Goal: Information Seeking & Learning: Compare options

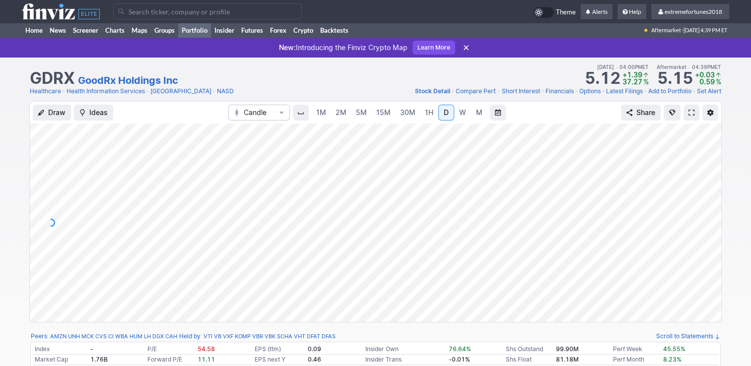
click at [191, 30] on link "Portfolio" at bounding box center [194, 30] width 33 height 15
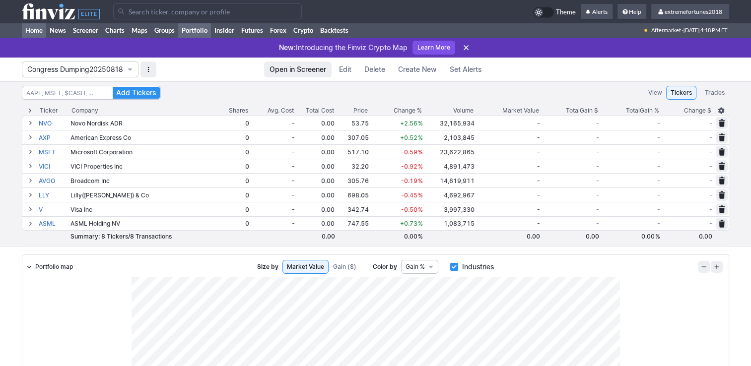
click at [36, 28] on link "Home" at bounding box center [34, 30] width 24 height 15
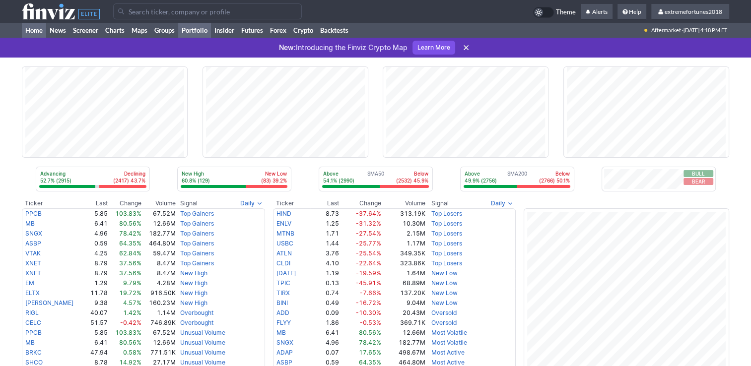
click at [199, 29] on link "Portfolio" at bounding box center [194, 30] width 33 height 15
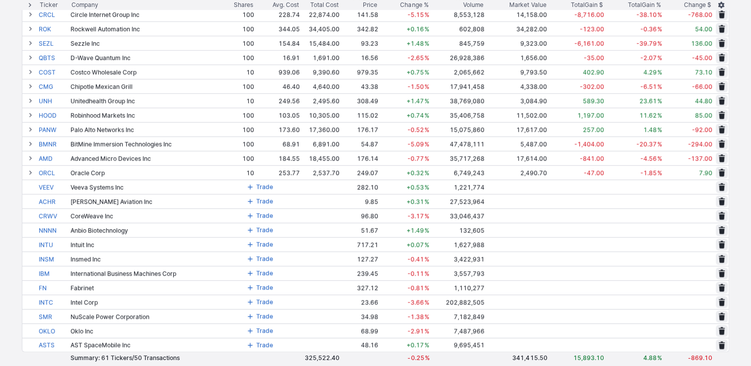
scroll to position [645, 0]
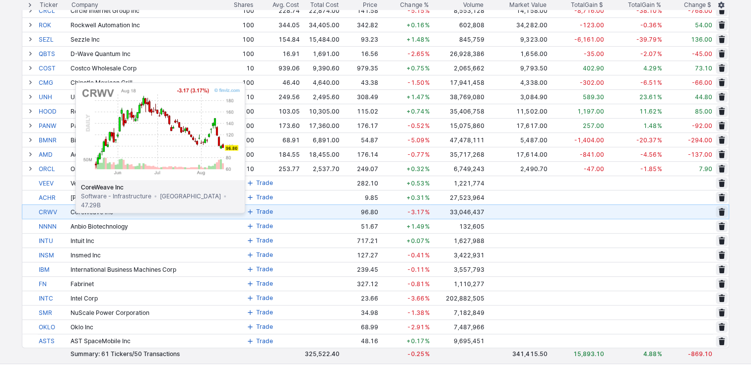
click at [51, 211] on link "CRWV" at bounding box center [54, 212] width 30 height 14
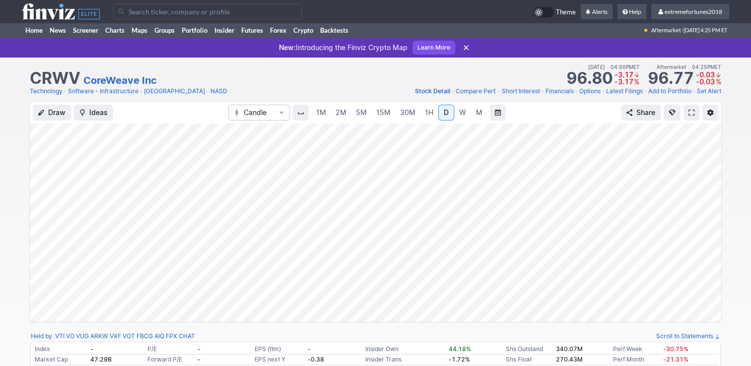
click at [455, 110] on link "W" at bounding box center [462, 113] width 16 height 16
click at [476, 112] on span "M" at bounding box center [479, 112] width 6 height 8
click at [439, 112] on link "D" at bounding box center [446, 113] width 16 height 16
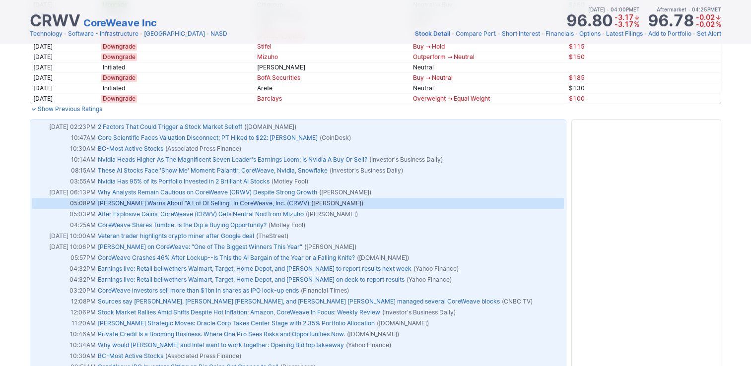
scroll to position [645, 0]
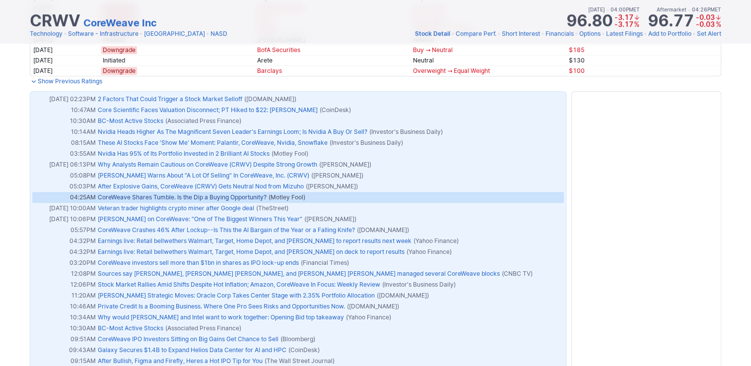
click at [252, 195] on link "CoreWeave Shares Tumble. Is the Dip a Buying Opportunity?" at bounding box center [182, 196] width 169 height 7
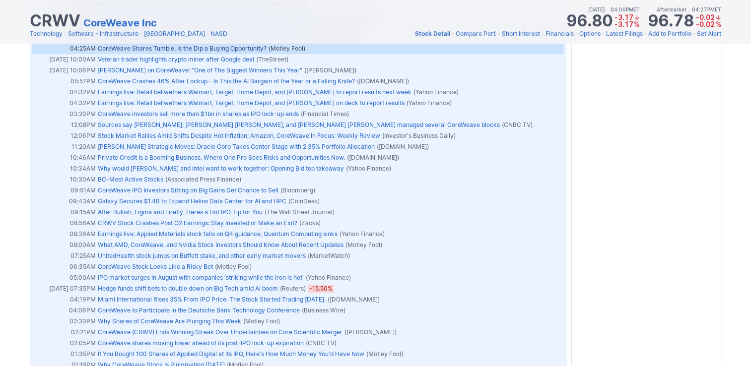
scroll to position [496, 0]
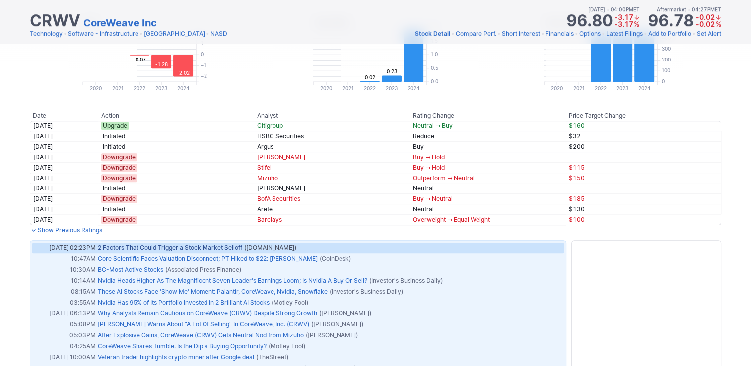
click at [214, 246] on link "2 Factors That Could Trigger a Stock Market Selloff" at bounding box center [170, 247] width 144 height 7
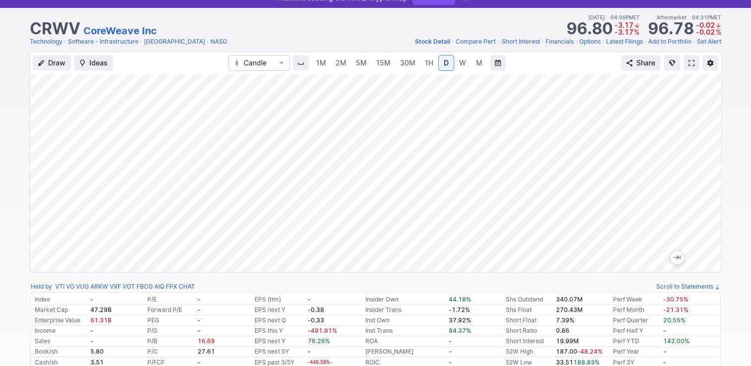
scroll to position [50, 0]
click at [461, 70] on div "1M 2M 5M 15M 30M 1H D W M" at bounding box center [399, 63] width 177 height 18
click at [461, 66] on span "W" at bounding box center [462, 63] width 7 height 8
click at [443, 64] on span "D" at bounding box center [445, 63] width 5 height 8
drag, startPoint x: 706, startPoint y: 133, endPoint x: 708, endPoint y: 162, distance: 28.8
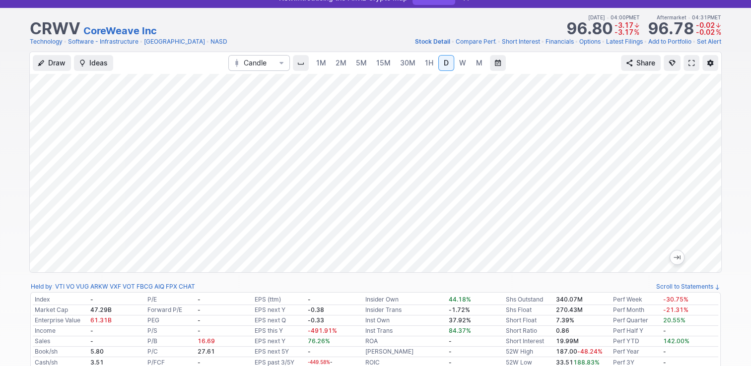
click at [708, 162] on div at bounding box center [710, 171] width 21 height 174
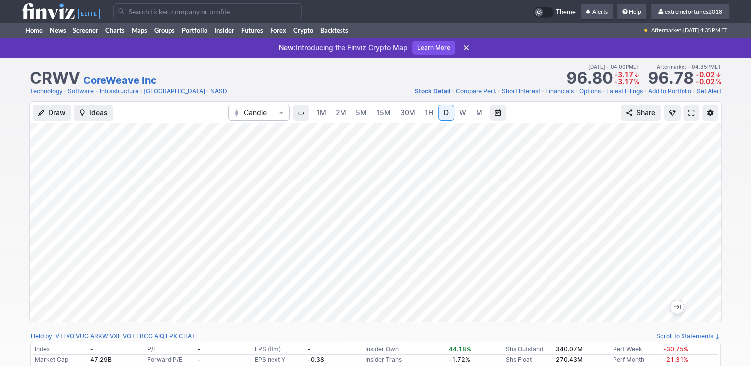
click at [689, 114] on span at bounding box center [691, 113] width 6 height 8
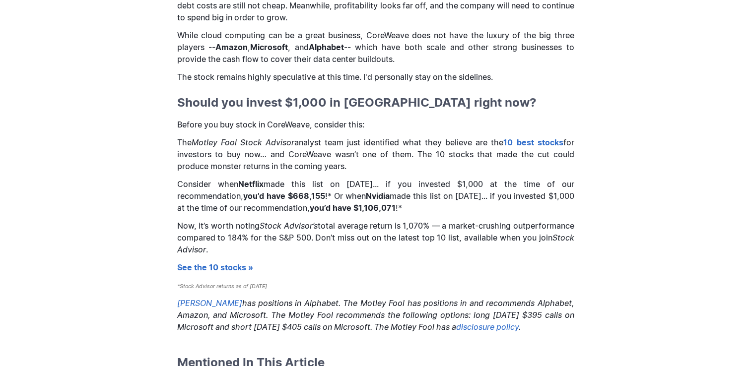
scroll to position [1091, 0]
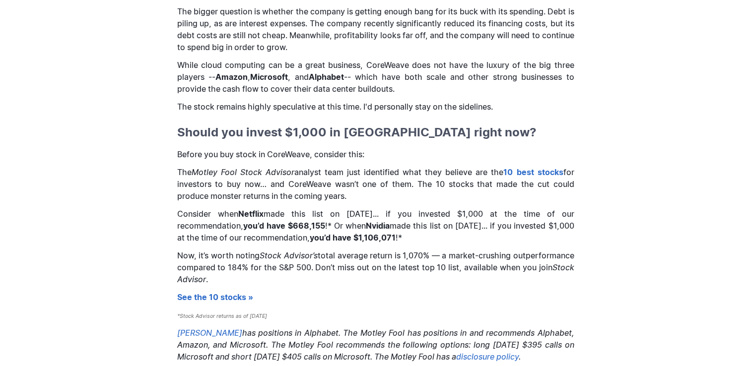
click at [520, 172] on link "10 best stocks" at bounding box center [533, 172] width 60 height 10
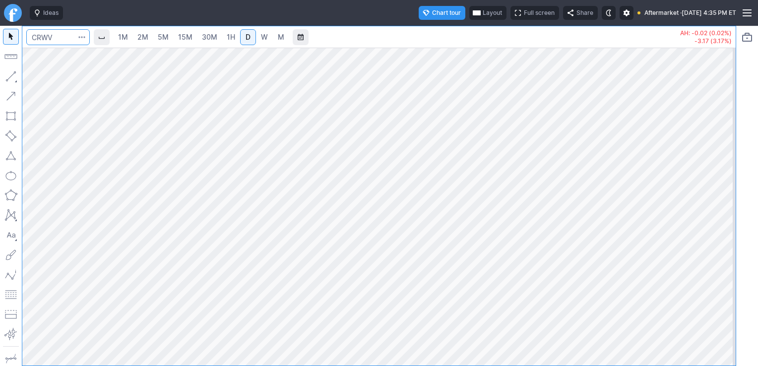
click at [71, 38] on input "Search" at bounding box center [57, 37] width 63 height 16
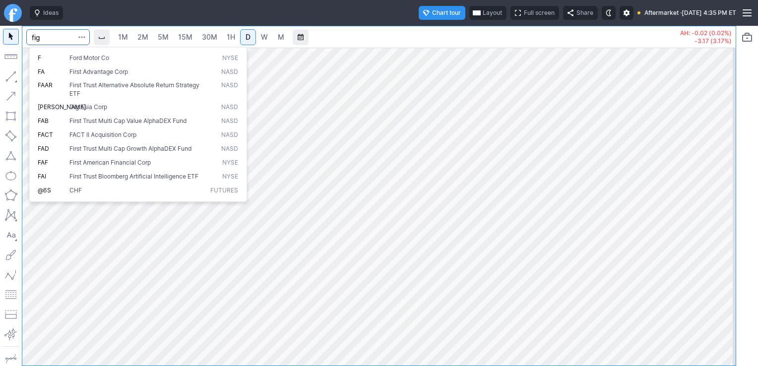
type input "fig"
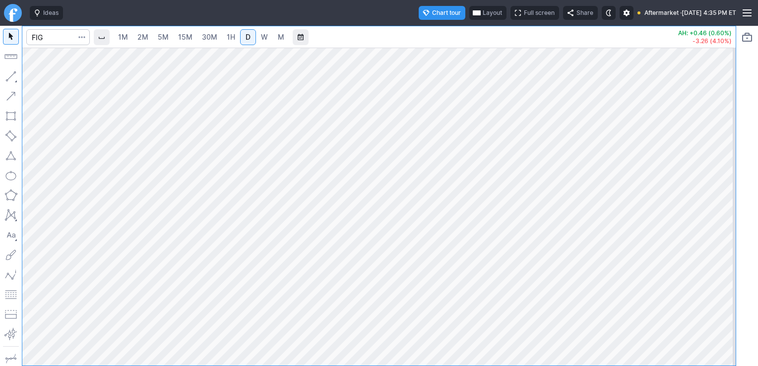
drag, startPoint x: 726, startPoint y: 116, endPoint x: 736, endPoint y: 199, distance: 83.9
click at [736, 199] on div "1M 2M 5M 15M 30M 1H D W M AH: +0.46 (0.60%) -3.26 (4.10%)" at bounding box center [379, 196] width 758 height 340
click at [229, 37] on span "1H" at bounding box center [231, 37] width 8 height 8
click at [209, 34] on span "30M" at bounding box center [209, 37] width 15 height 8
click at [265, 33] on span "W" at bounding box center [264, 37] width 7 height 8
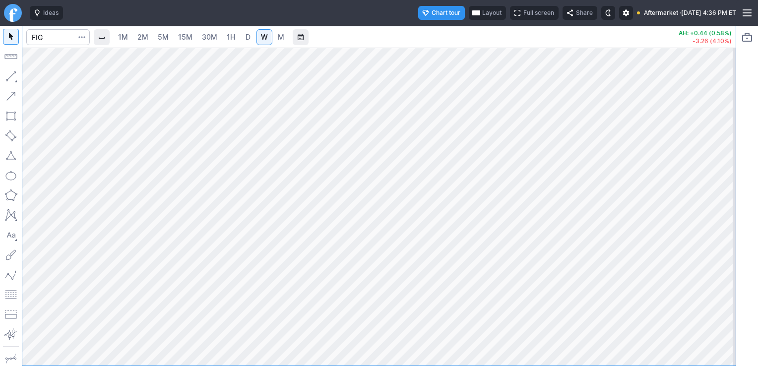
click at [254, 35] on link "D" at bounding box center [248, 37] width 16 height 16
click at [235, 38] on link "1H" at bounding box center [230, 37] width 17 height 16
click at [246, 39] on span "D" at bounding box center [248, 37] width 5 height 8
click at [72, 39] on input "Search" at bounding box center [57, 37] width 63 height 16
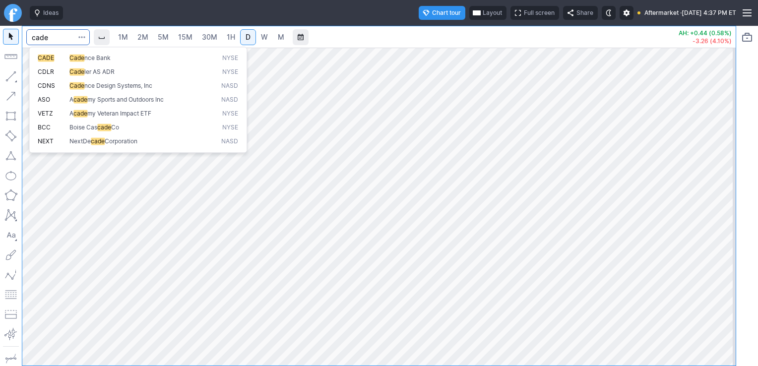
type input "cade"
click at [103, 87] on span "nce Design Systems, Inc" at bounding box center [118, 85] width 68 height 7
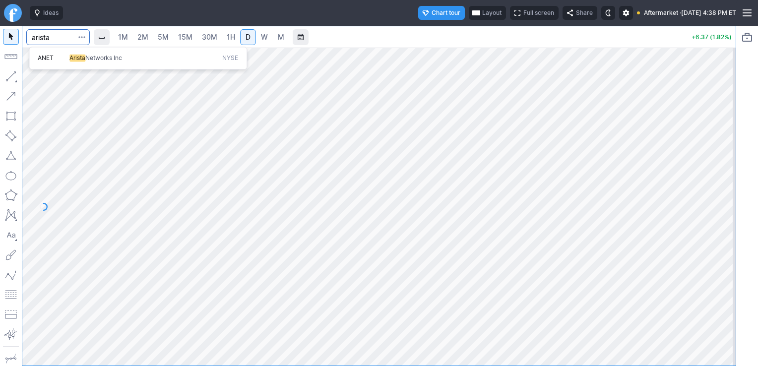
type input "arista"
click at [121, 56] on span "Networks Inc" at bounding box center [103, 57] width 37 height 7
drag, startPoint x: 718, startPoint y: 87, endPoint x: 716, endPoint y: 121, distance: 33.3
click at [716, 104] on div at bounding box center [725, 204] width 21 height 293
drag, startPoint x: 716, startPoint y: 121, endPoint x: 716, endPoint y: 134, distance: 13.4
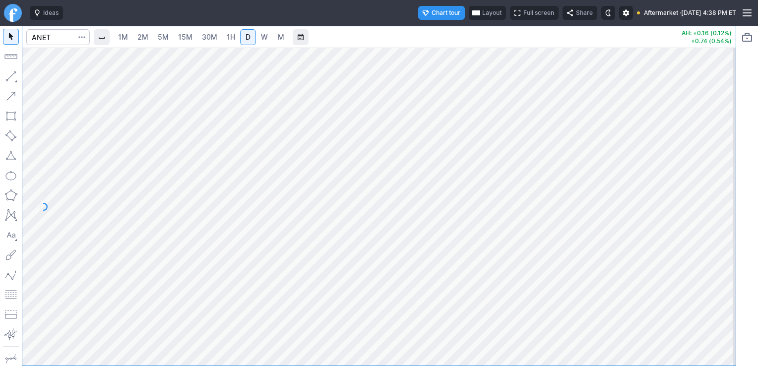
click at [716, 134] on div at bounding box center [725, 204] width 21 height 293
click at [482, 13] on span "Layout" at bounding box center [491, 13] width 19 height 10
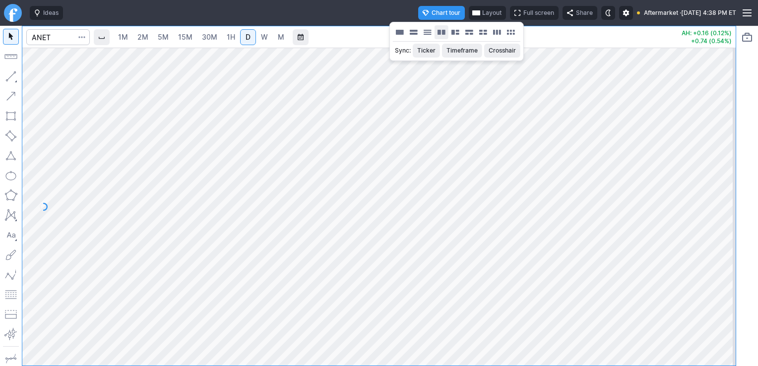
click at [440, 34] on button "Layout" at bounding box center [442, 32] width 14 height 14
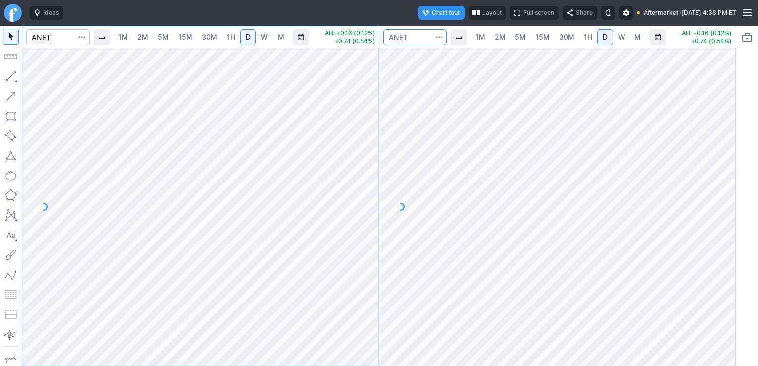
click at [423, 39] on input "Search" at bounding box center [414, 37] width 63 height 16
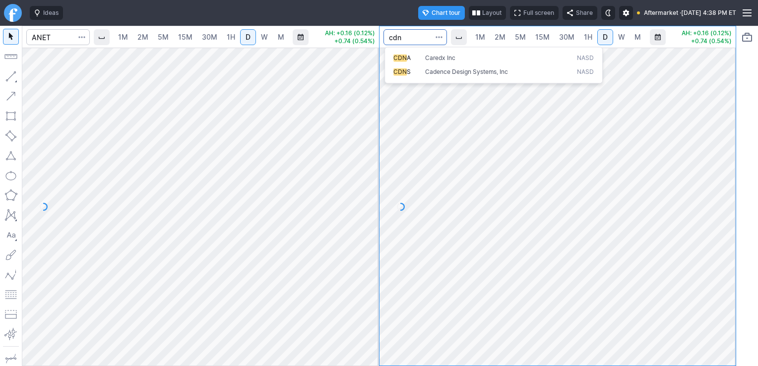
type input "cdn"
click at [437, 72] on span "Cadence Design Systems, Inc" at bounding box center [466, 71] width 83 height 7
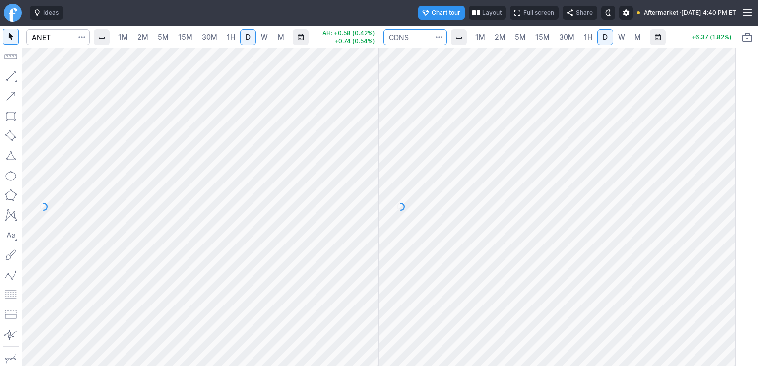
click at [419, 41] on input "Search" at bounding box center [414, 37] width 63 height 16
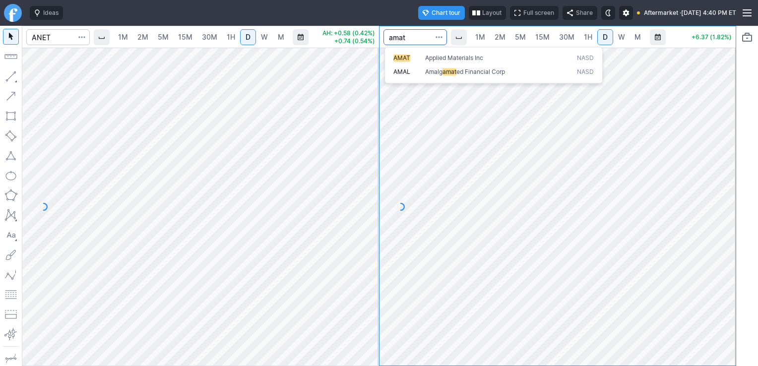
type input "amat"
click at [431, 57] on span "Applied Materials Inc" at bounding box center [454, 57] width 58 height 7
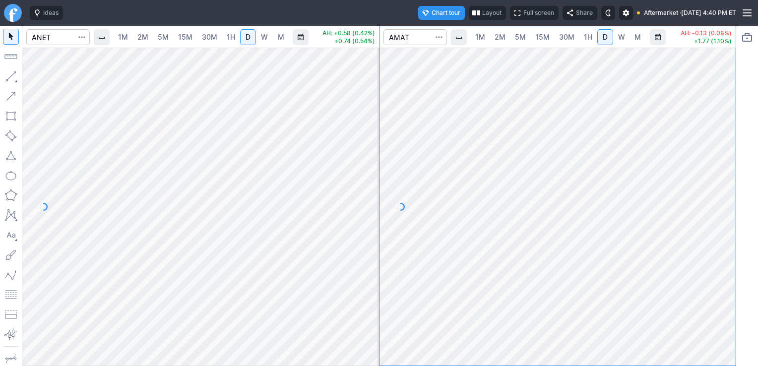
click at [621, 38] on span "W" at bounding box center [621, 37] width 7 height 8
click at [636, 37] on span "M" at bounding box center [637, 37] width 6 height 8
click at [603, 36] on span "D" at bounding box center [605, 37] width 5 height 8
click at [67, 38] on input "Search" at bounding box center [57, 37] width 63 height 16
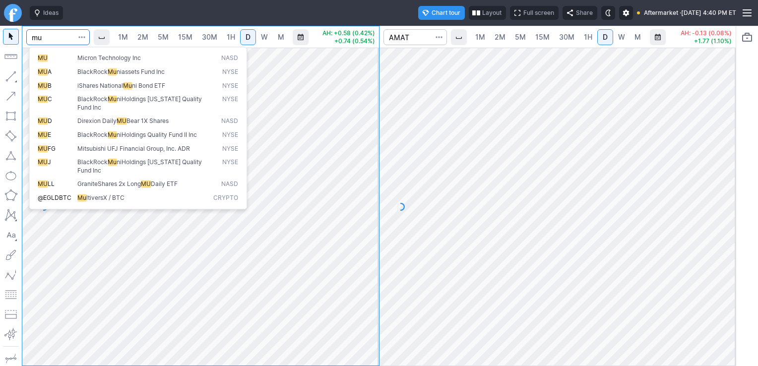
type input "mu"
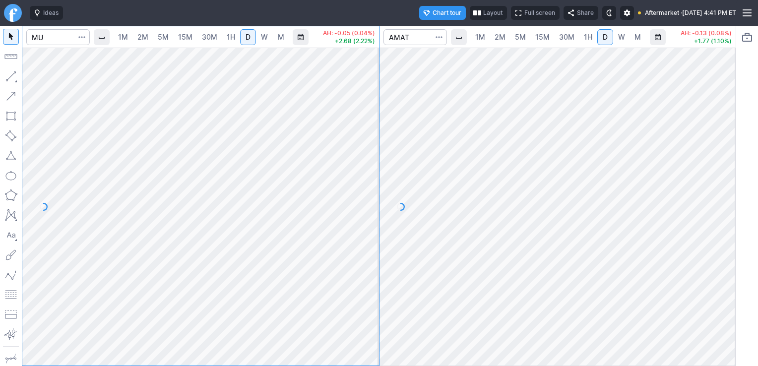
drag, startPoint x: 367, startPoint y: 77, endPoint x: 371, endPoint y: 170, distance: 92.8
click at [370, 174] on div at bounding box center [368, 204] width 21 height 293
click at [269, 39] on link "W" at bounding box center [264, 37] width 16 height 16
click at [283, 41] on span "M" at bounding box center [281, 37] width 6 height 8
drag, startPoint x: 372, startPoint y: 108, endPoint x: 371, endPoint y: 208, distance: 99.7
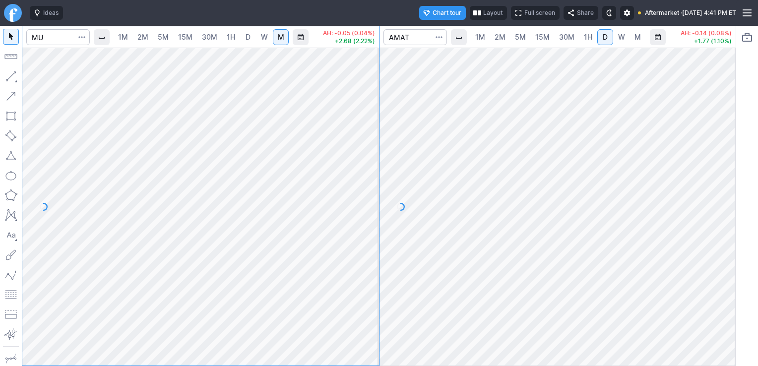
click at [371, 208] on div at bounding box center [368, 204] width 21 height 293
click at [264, 36] on span "W" at bounding box center [264, 37] width 7 height 8
click at [249, 36] on span "D" at bounding box center [248, 37] width 5 height 8
drag, startPoint x: 367, startPoint y: 83, endPoint x: 368, endPoint y: 178, distance: 94.8
click at [368, 178] on div at bounding box center [368, 204] width 21 height 293
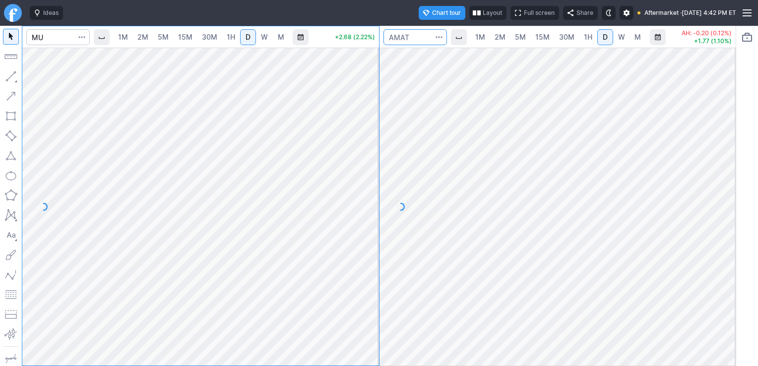
click at [414, 40] on input "Search" at bounding box center [414, 37] width 63 height 16
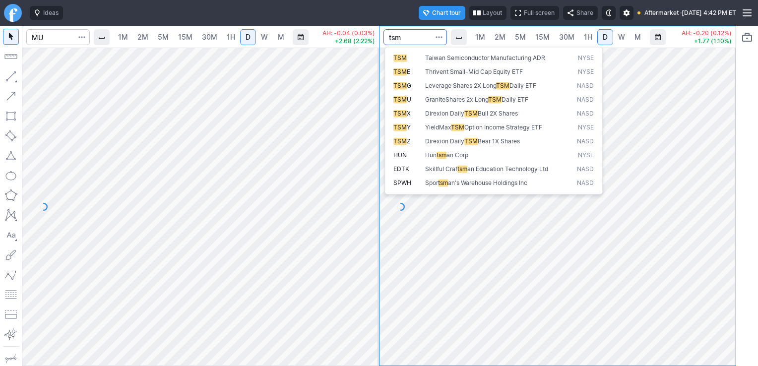
type input "tsm"
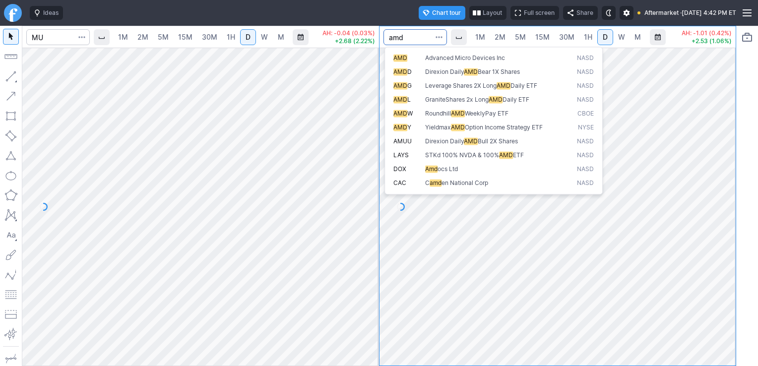
type input "amd"
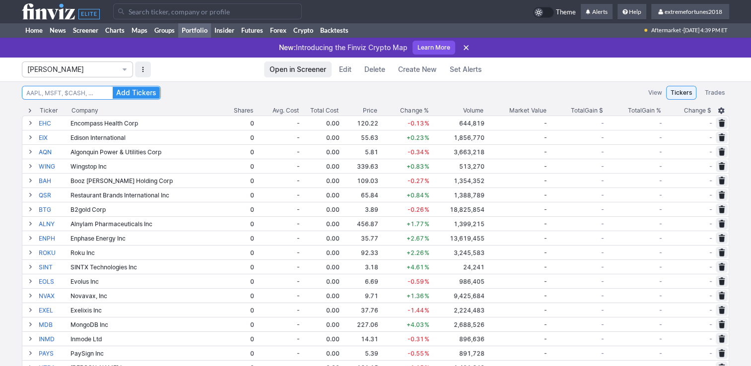
click at [93, 88] on input at bounding box center [91, 93] width 139 height 14
type input "anet"
click at [113, 87] on button "Add Tickers" at bounding box center [136, 93] width 47 height 12
